Goal: Task Accomplishment & Management: Use online tool/utility

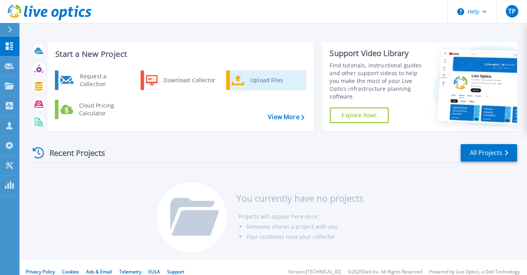
click at [252, 83] on div "Upload Files" at bounding box center [275, 80] width 58 height 16
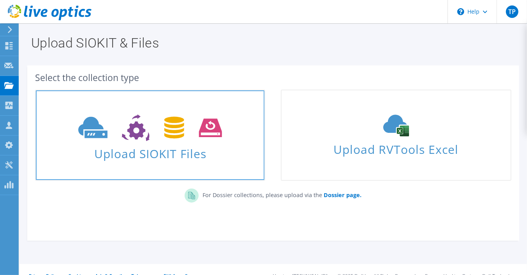
click at [162, 128] on icon at bounding box center [150, 127] width 144 height 27
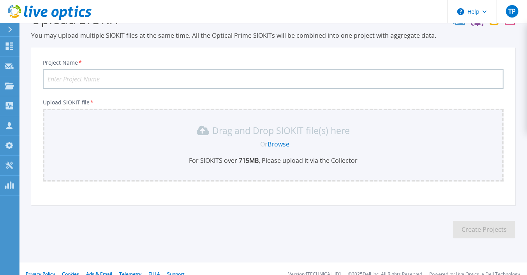
scroll to position [34, 0]
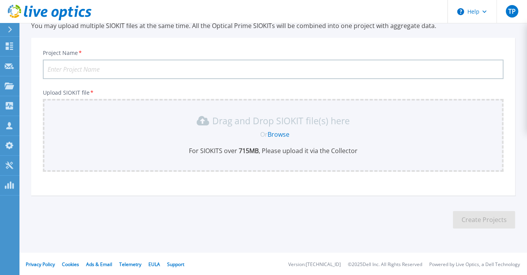
click at [180, 70] on input "Project Name *" at bounding box center [273, 69] width 461 height 19
click at [276, 132] on link "Browse" at bounding box center [279, 134] width 22 height 9
click at [226, 221] on section "Upload SIOKIT You may upload multiple SIOKIT files at the same time. All the Op…" at bounding box center [272, 117] width 507 height 257
